Goal: Task Accomplishment & Management: Use online tool/utility

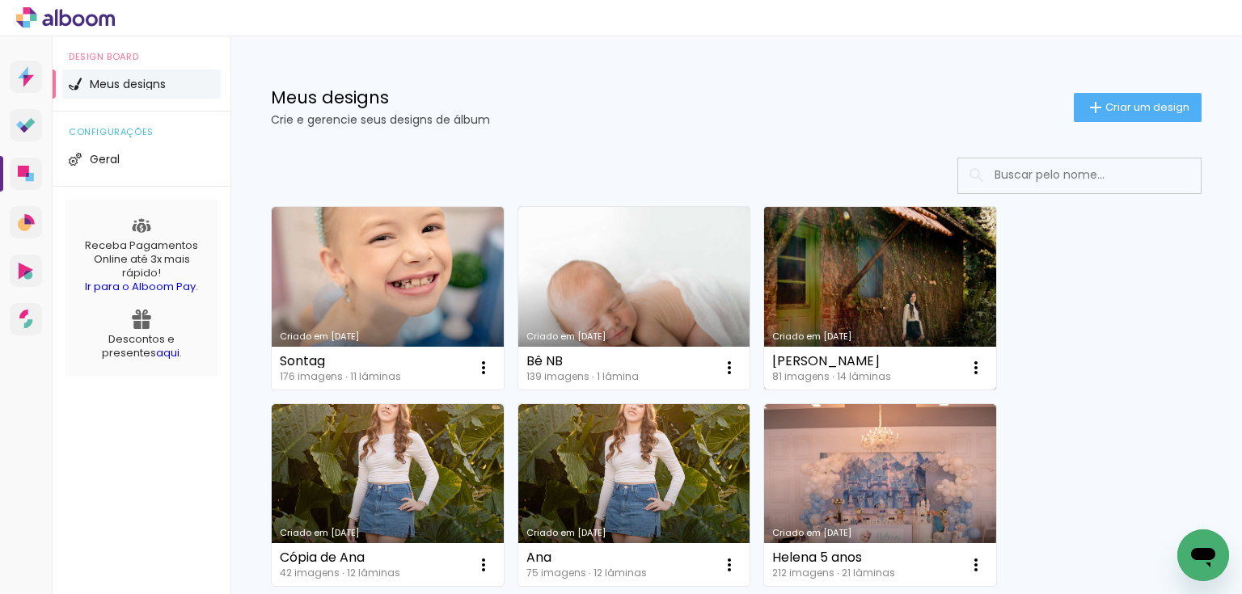
click at [969, 302] on link "Criado em [DATE]" at bounding box center [880, 298] width 232 height 183
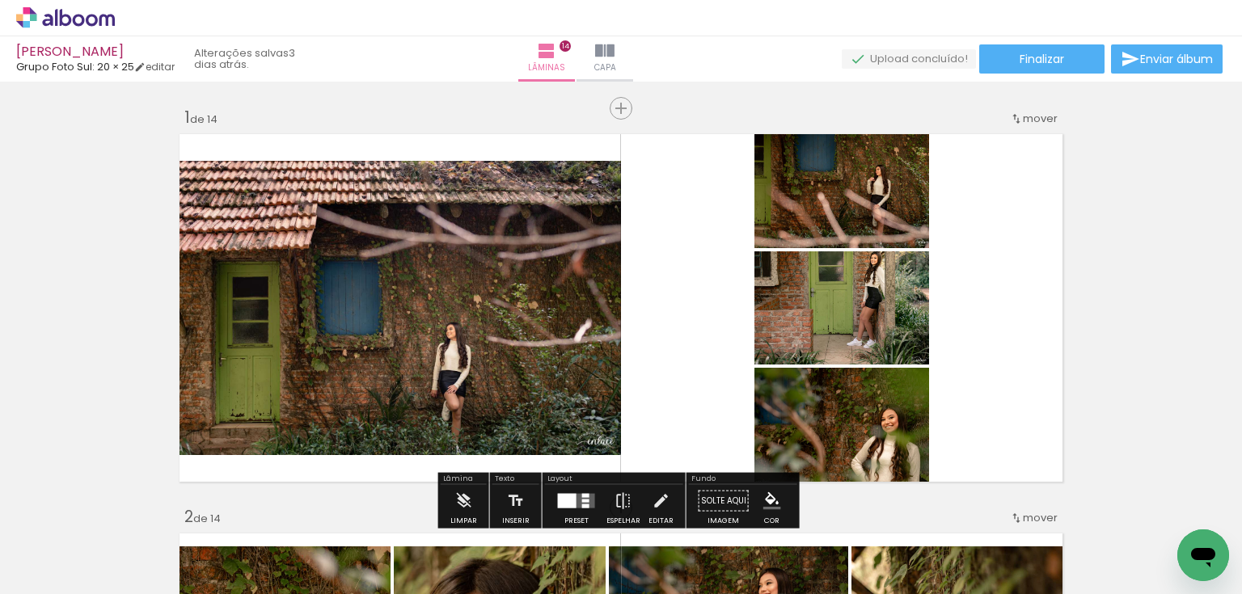
click at [0, 0] on input "Todas as fotos" at bounding box center [0, 0] width 0 height 0
click at [0, 0] on slot "Não utilizadas" at bounding box center [0, 0] width 0 height 0
type input "Não utilizadas"
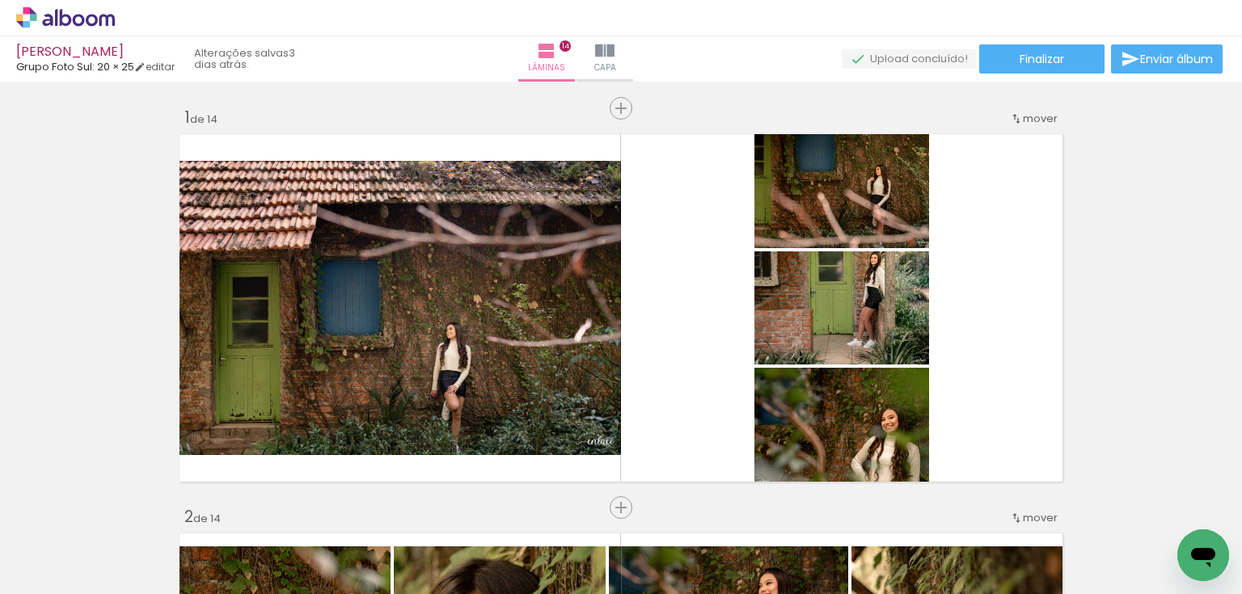
click at [129, 508] on iron-icon at bounding box center [126, 507] width 17 height 17
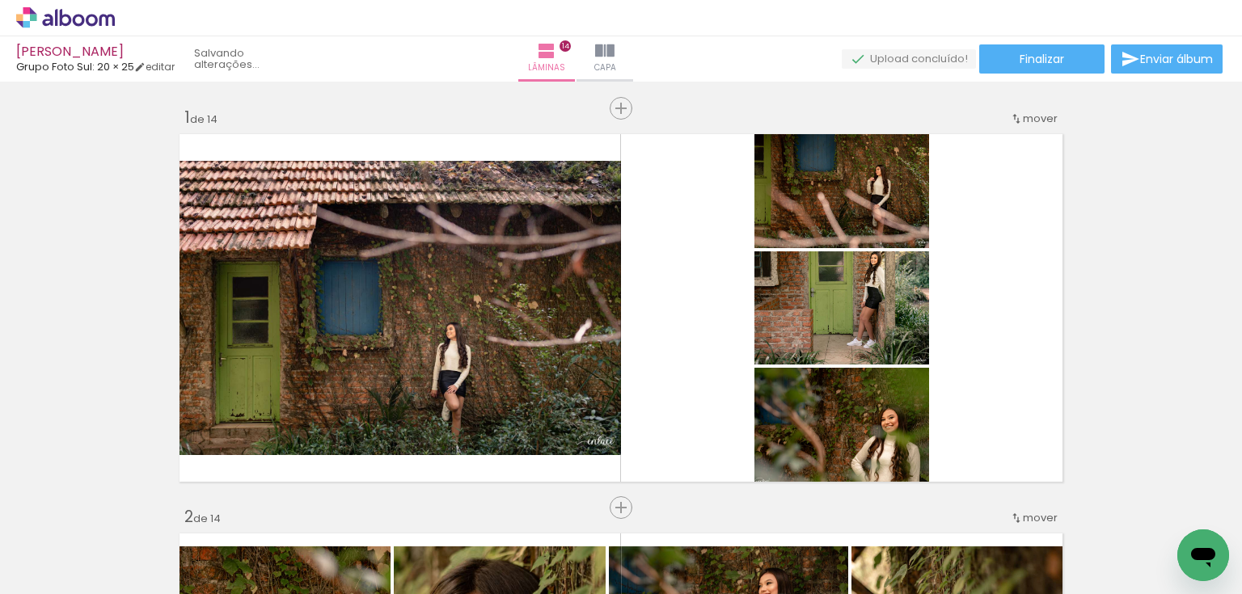
click at [129, 505] on iron-icon at bounding box center [126, 507] width 17 height 17
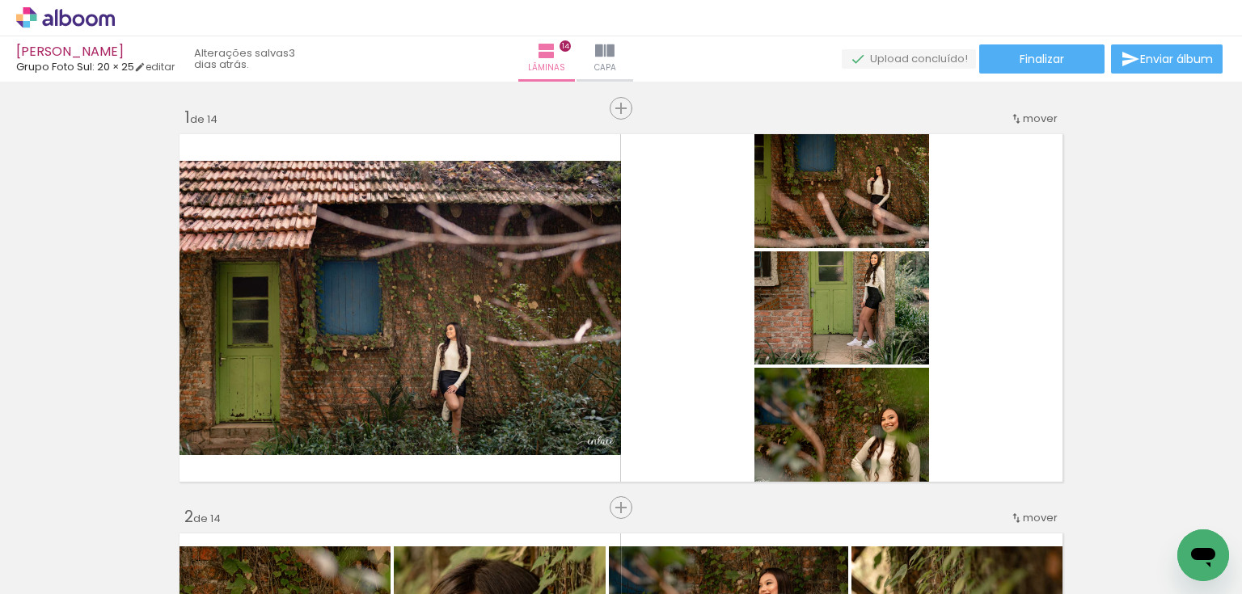
click at [129, 505] on iron-icon at bounding box center [126, 507] width 17 height 17
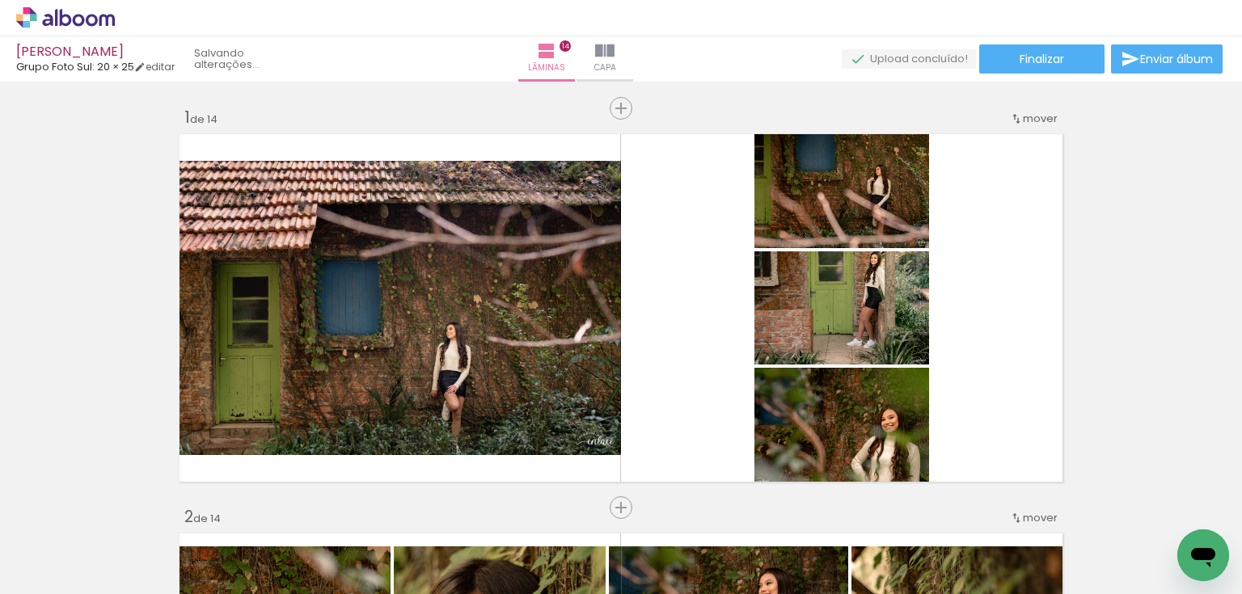
click at [129, 505] on iron-icon at bounding box center [126, 507] width 17 height 17
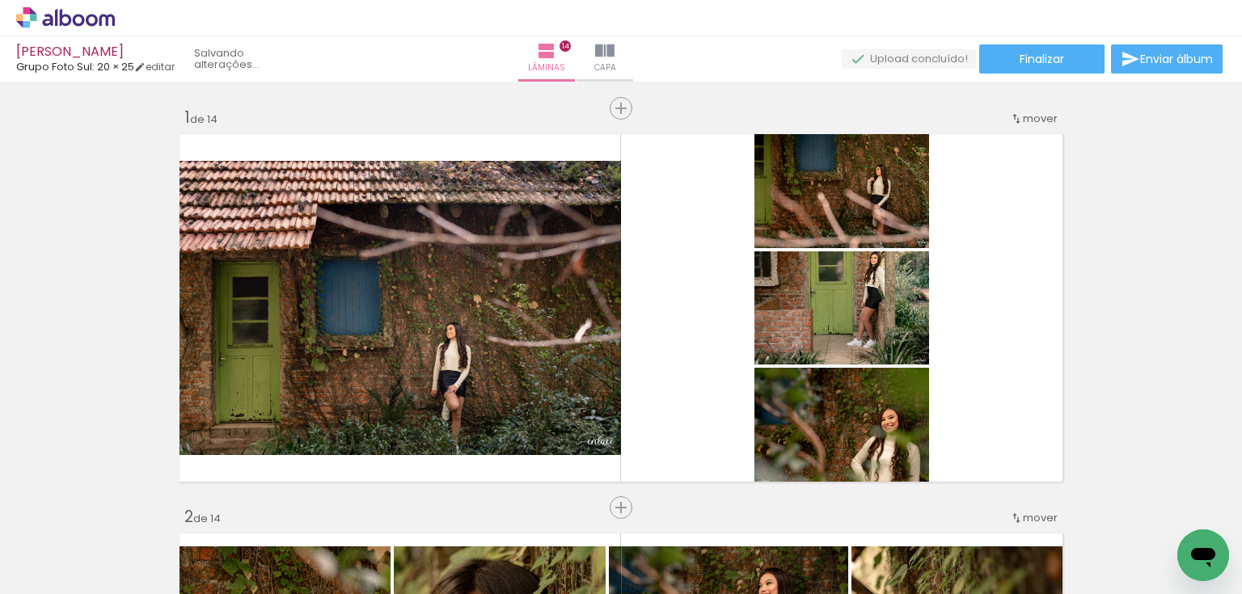
click at [129, 505] on iron-icon at bounding box center [126, 507] width 17 height 17
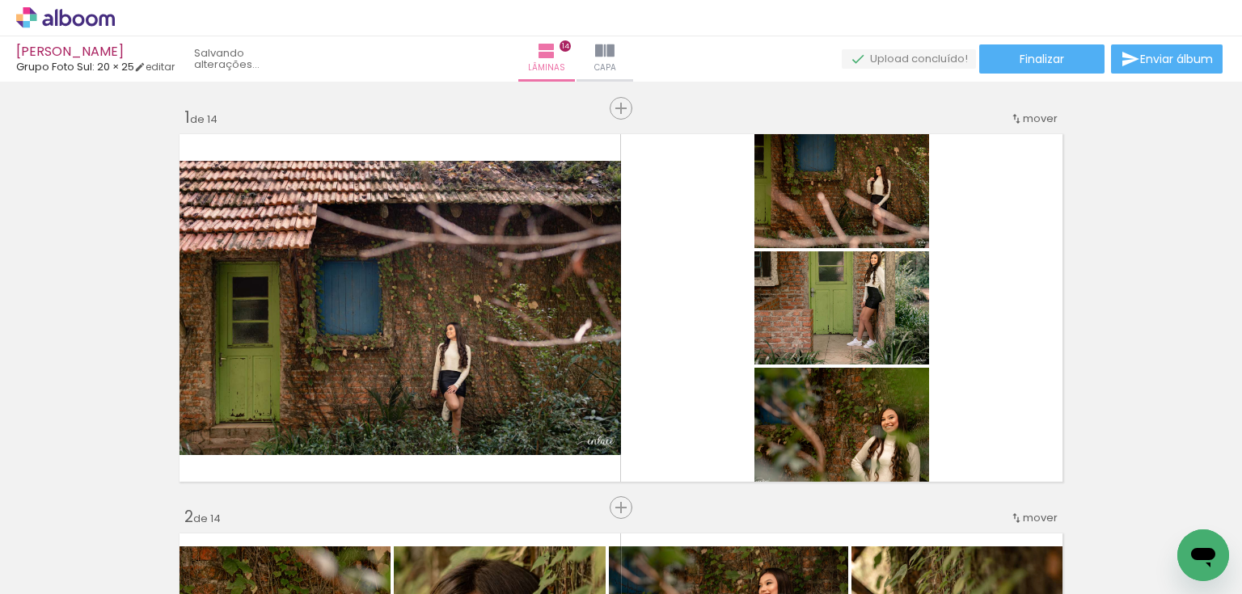
click at [129, 505] on iron-icon at bounding box center [126, 507] width 17 height 17
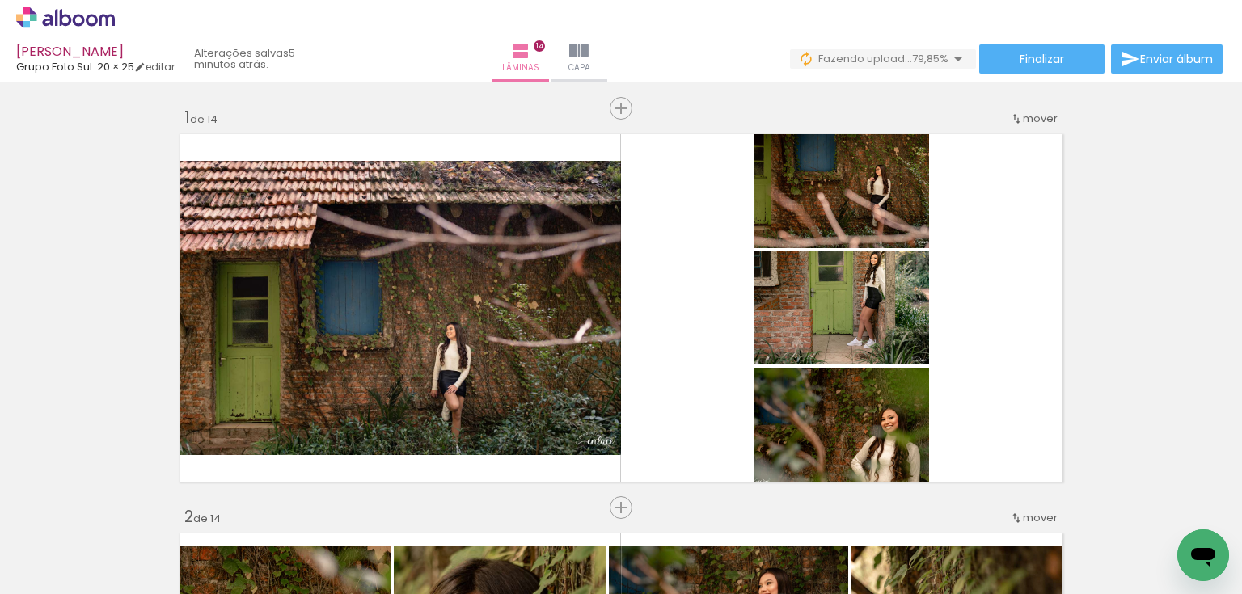
scroll to position [388, 0]
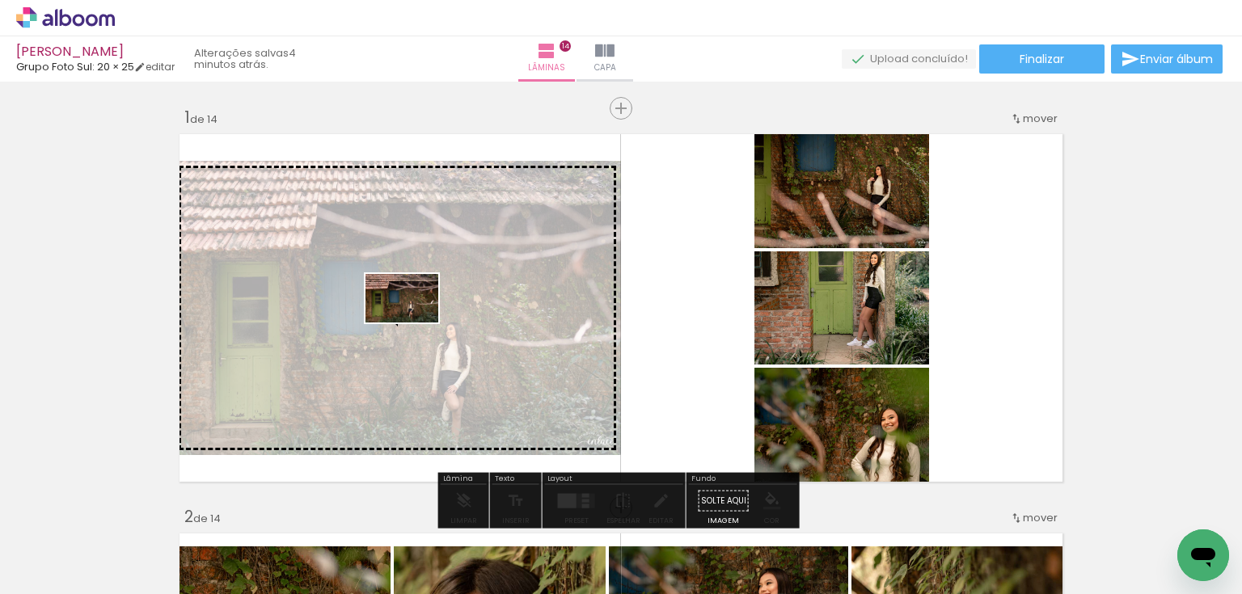
drag, startPoint x: 434, startPoint y: 546, endPoint x: 414, endPoint y: 323, distance: 224.1
click at [414, 323] on quentale-workspace at bounding box center [621, 297] width 1242 height 594
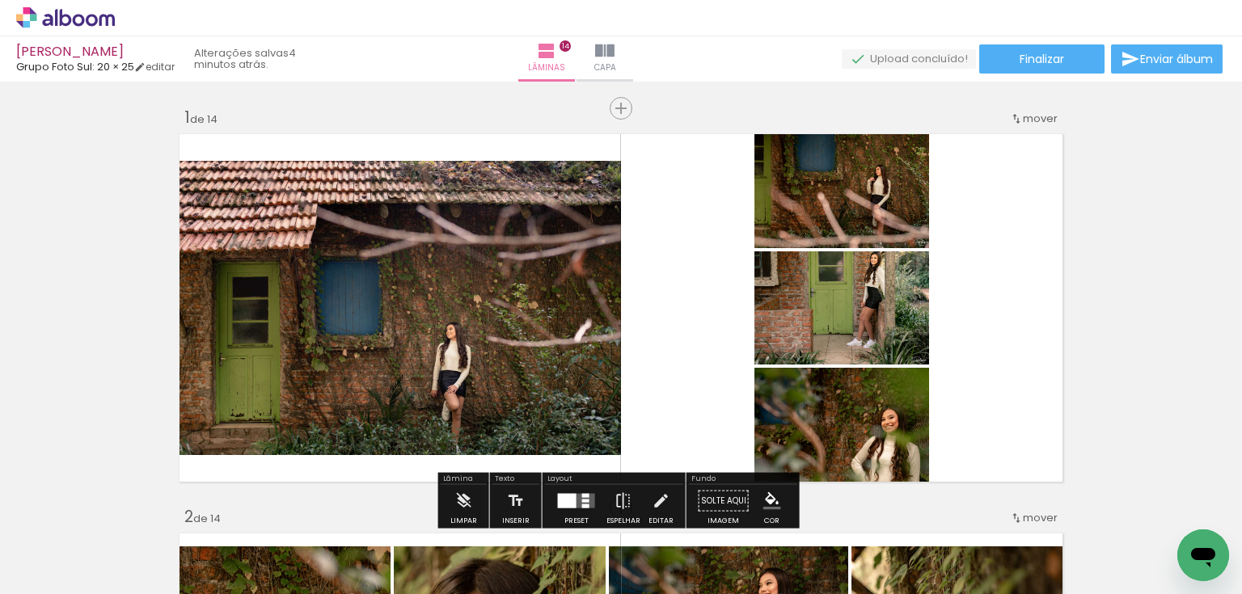
click at [133, 511] on iron-icon at bounding box center [126, 507] width 17 height 17
